Goal: Information Seeking & Learning: Learn about a topic

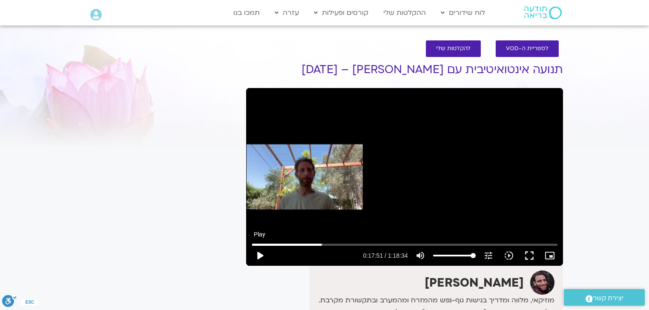
click at [256, 257] on button "play_arrow" at bounding box center [259, 256] width 20 height 20
click at [343, 245] on input "Seek" at bounding box center [404, 244] width 305 height 5
click at [371, 246] on input "Seek" at bounding box center [404, 244] width 305 height 5
click at [390, 246] on input "Seek" at bounding box center [404, 244] width 305 height 5
click at [416, 245] on input "Seek" at bounding box center [404, 244] width 305 height 5
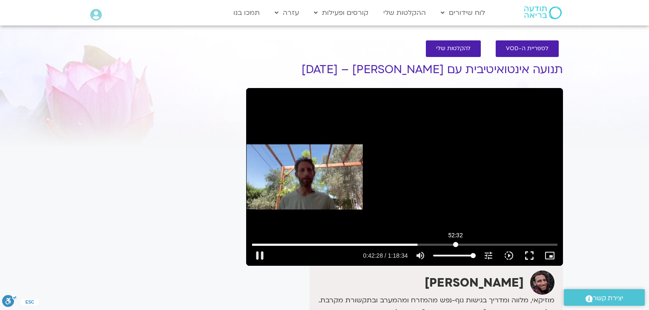
click at [455, 247] on input "Seek" at bounding box center [404, 244] width 305 height 5
type input "3162.906017"
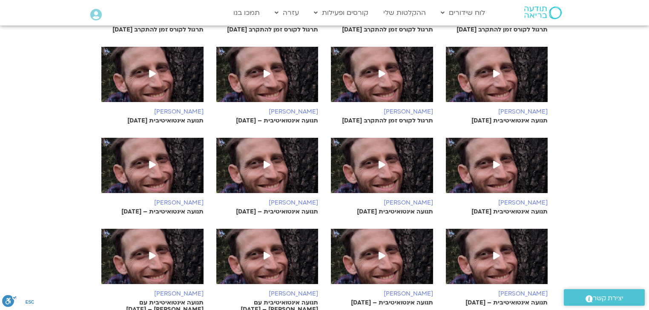
scroll to position [409, 0]
click at [280, 168] on img at bounding box center [267, 170] width 102 height 64
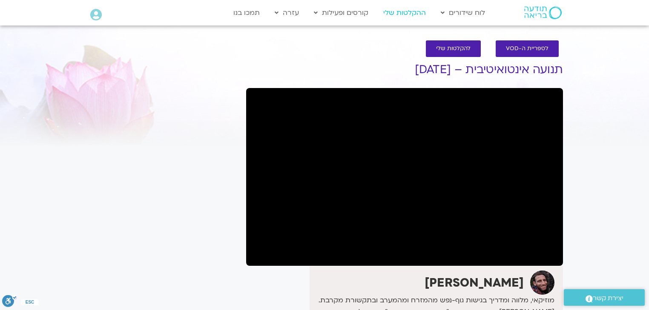
click at [409, 12] on link "ההקלטות שלי" at bounding box center [404, 13] width 51 height 16
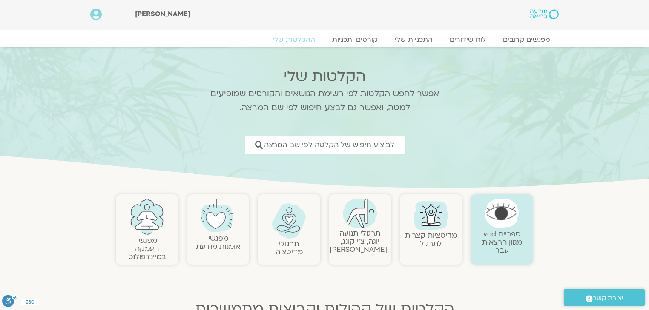
click at [366, 223] on img at bounding box center [360, 213] width 34 height 29
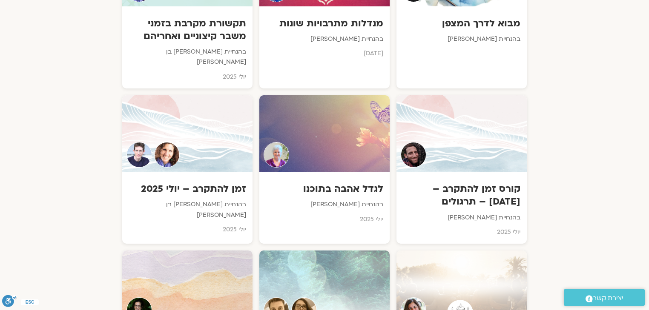
scroll to position [579, 0]
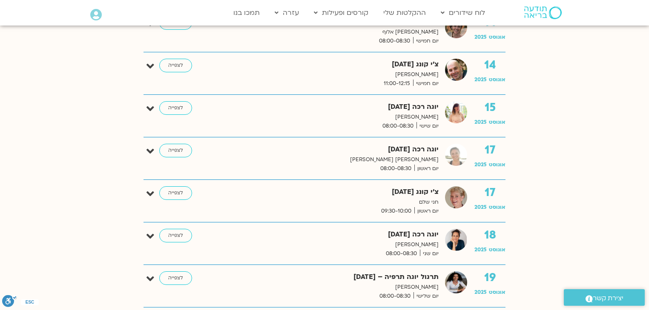
scroll to position [613, 0]
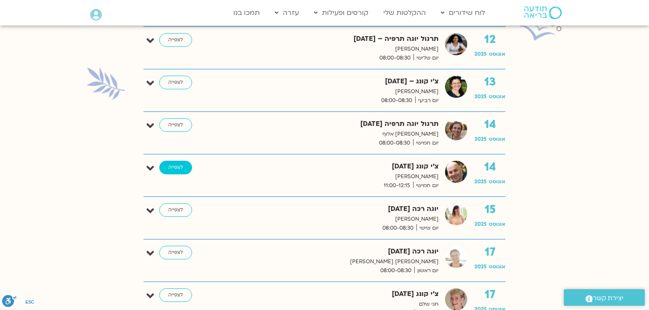
click at [171, 167] on link "לצפייה" at bounding box center [175, 168] width 33 height 14
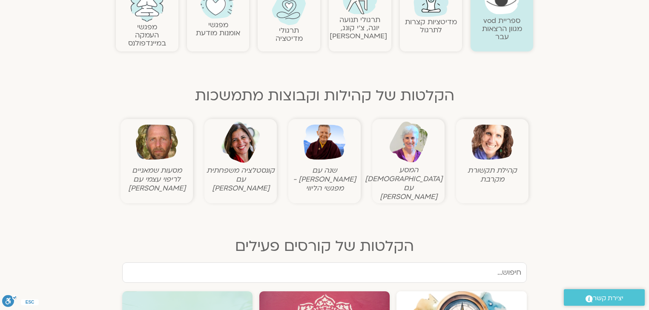
scroll to position [68, 0]
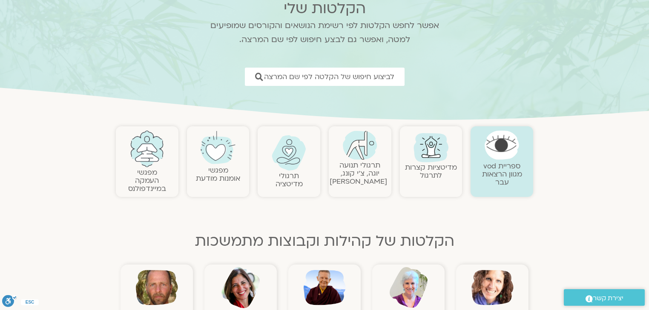
click at [364, 171] on link "תרגולי תנועה יוגה, צ׳י קונג, פלדנקרייז" at bounding box center [357, 173] width 57 height 26
click at [363, 149] on img at bounding box center [360, 145] width 34 height 29
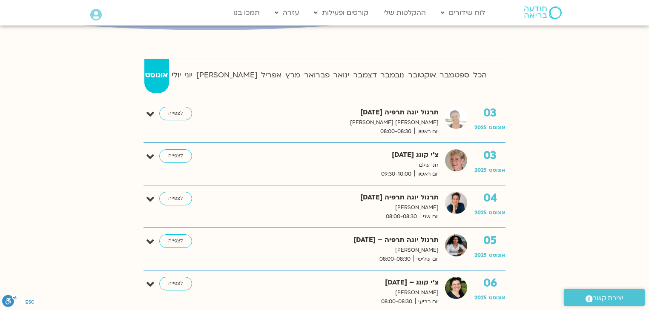
scroll to position [238, 0]
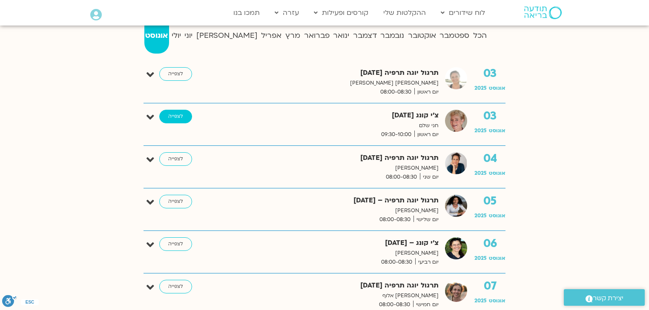
click at [177, 117] on link "לצפייה" at bounding box center [175, 117] width 33 height 14
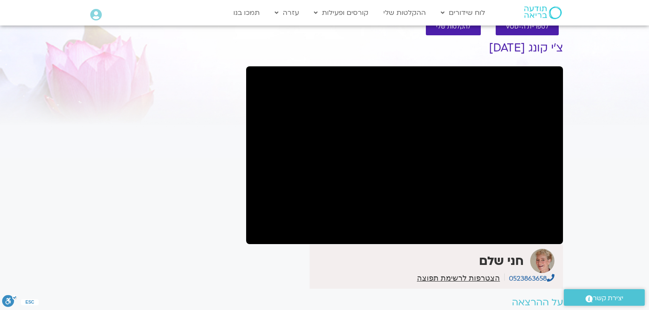
scroll to position [34, 0]
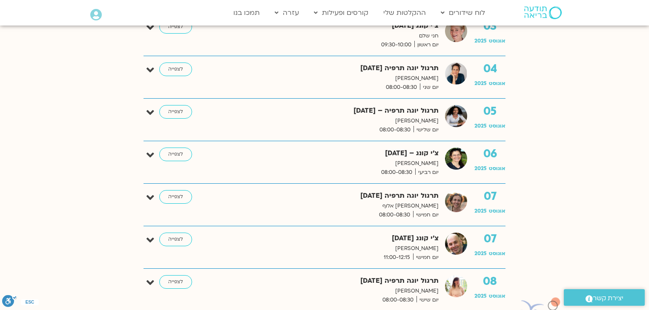
scroll to position [340, 0]
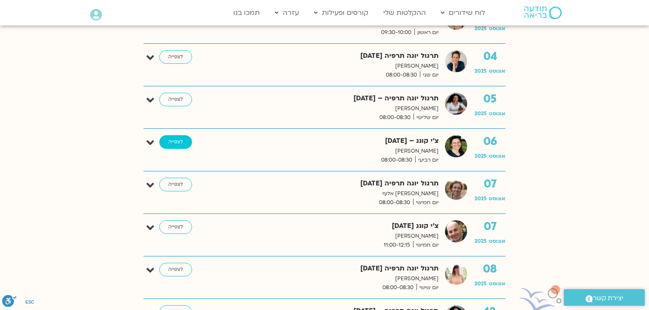
click at [178, 146] on link "לצפייה" at bounding box center [175, 142] width 33 height 14
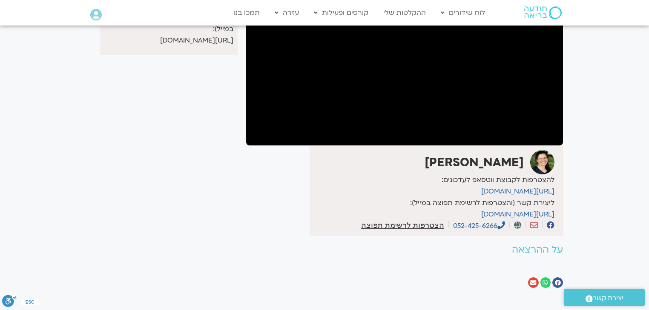
scroll to position [34, 0]
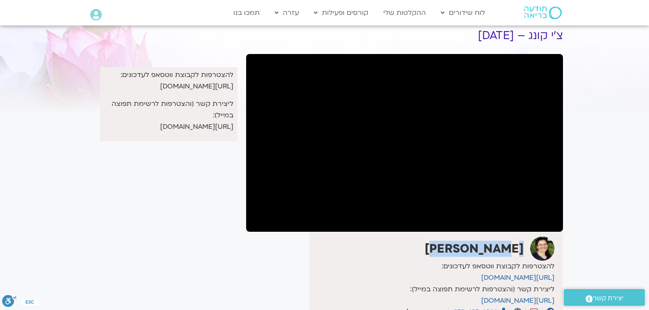
drag, startPoint x: 523, startPoint y: 249, endPoint x: 455, endPoint y: 252, distance: 67.7
click at [455, 252] on div "[PERSON_NAME]" at bounding box center [433, 249] width 243 height 24
copy strong "[PERSON_NAME]"
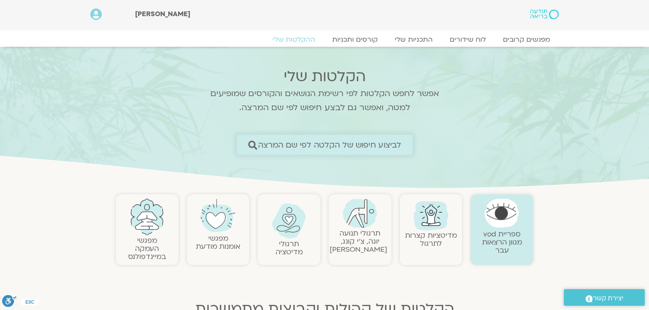
click at [334, 147] on span "לביצוע חיפוש של הקלטה לפי שם המרצה" at bounding box center [328, 144] width 143 height 9
click at [376, 143] on span "לביצוע חיפוש של הקלטה לפי שם המרצה" at bounding box center [328, 144] width 143 height 9
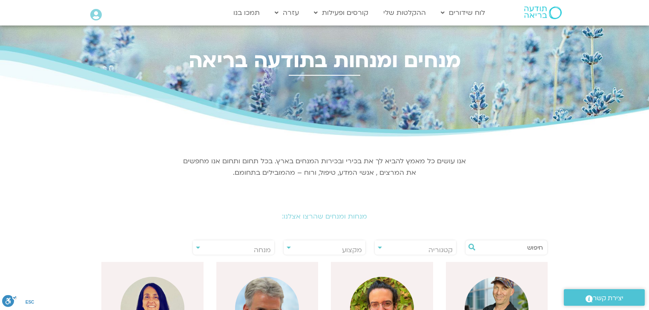
click at [531, 249] on input "text" at bounding box center [510, 247] width 65 height 14
paste input "[PERSON_NAME]"
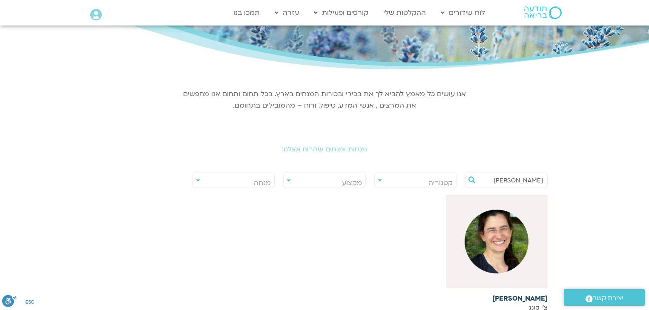
scroll to position [68, 0]
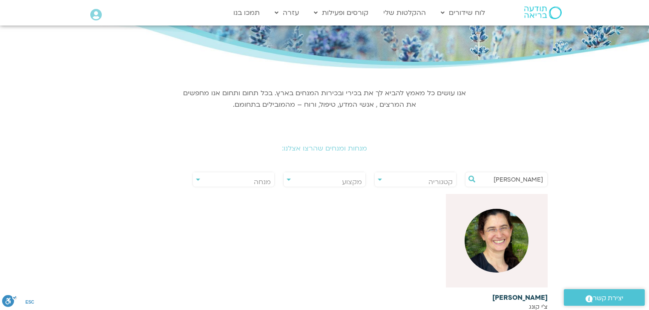
type input "[PERSON_NAME]"
click at [510, 266] on img at bounding box center [496, 241] width 64 height 64
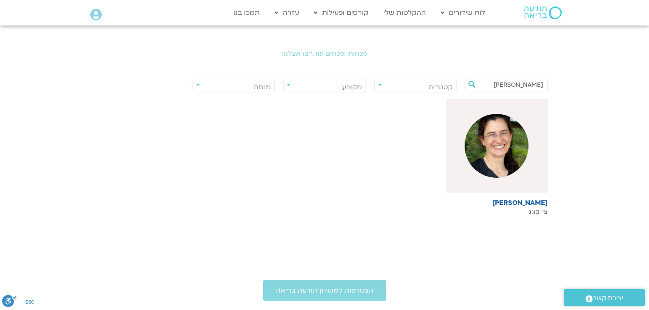
scroll to position [170, 0]
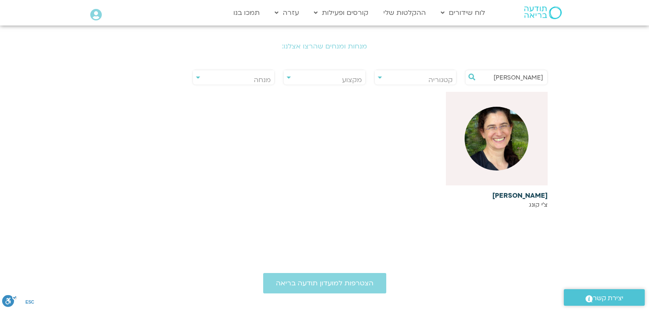
click at [536, 195] on h6 "רונית מלכין" at bounding box center [497, 196] width 102 height 8
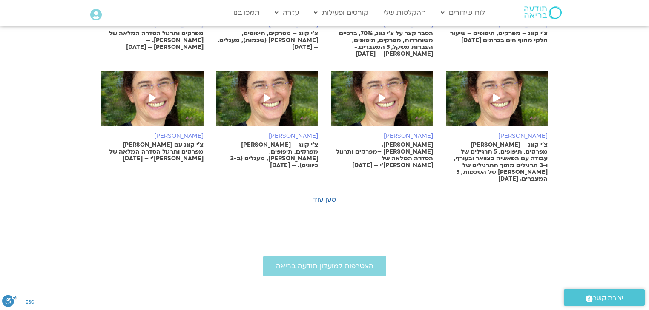
scroll to position [613, 0]
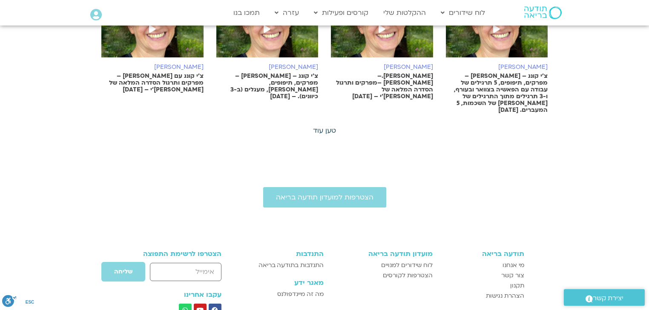
click at [327, 126] on link "טען עוד" at bounding box center [324, 130] width 23 height 9
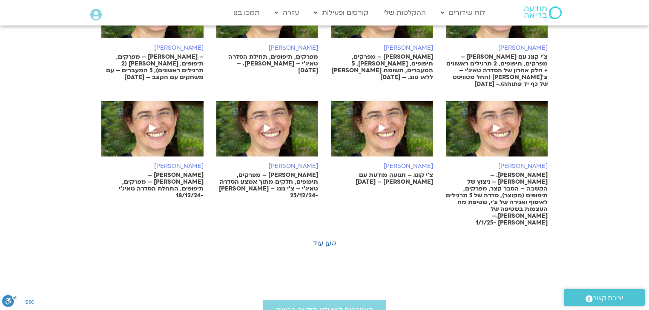
scroll to position [1021, 0]
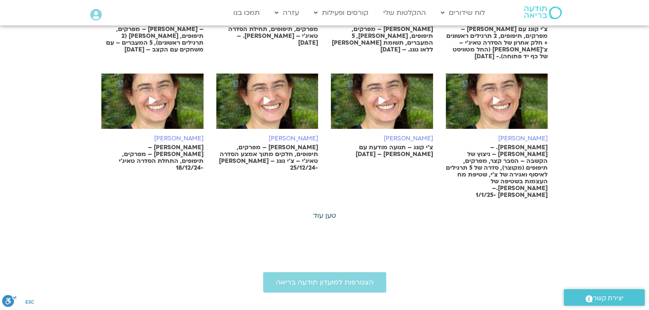
click at [322, 211] on link "טען עוד" at bounding box center [324, 215] width 23 height 9
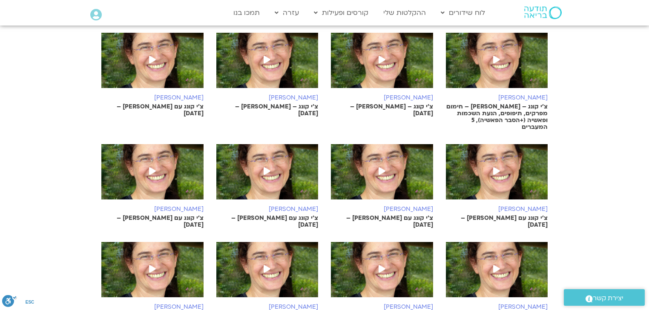
scroll to position [1328, 0]
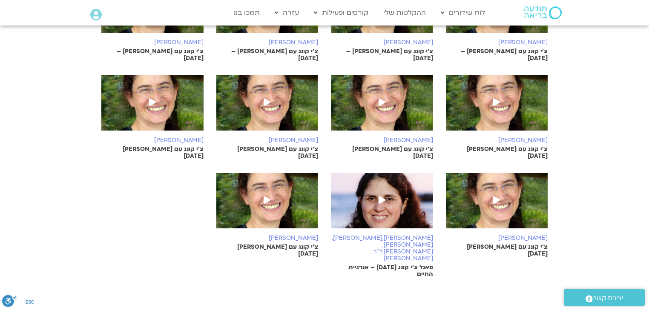
scroll to position [1634, 0]
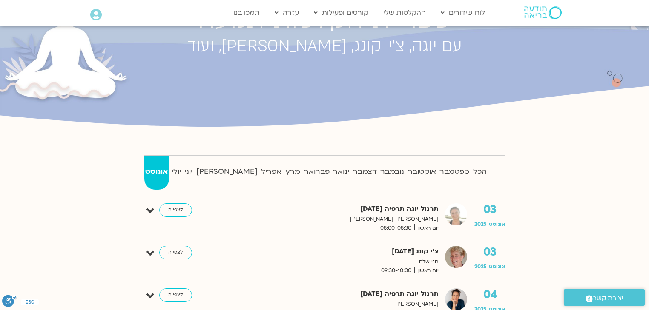
scroll to position [170, 0]
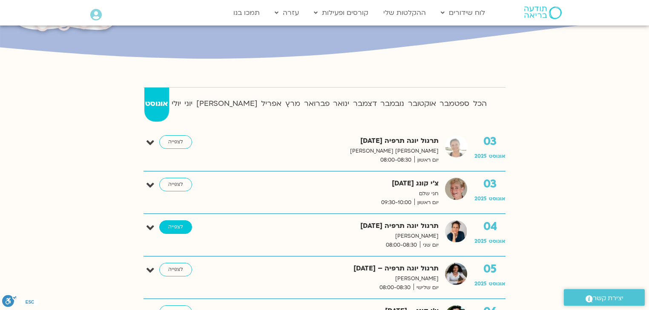
click at [172, 224] on link "לצפייה" at bounding box center [175, 227] width 33 height 14
